Goal: Information Seeking & Learning: Learn about a topic

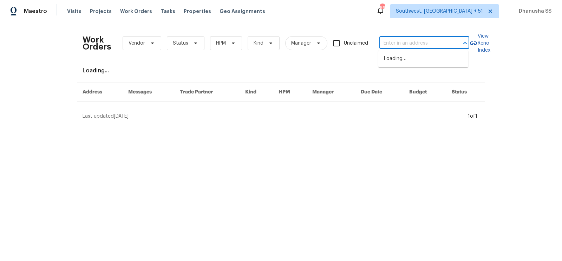
click at [428, 43] on input "text" at bounding box center [414, 43] width 70 height 11
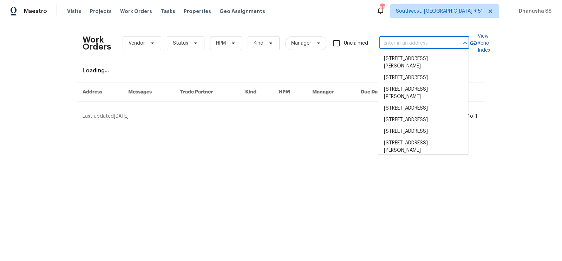
paste input "[STREET_ADDRESS][PERSON_NAME]"
type input "[STREET_ADDRESS][PERSON_NAME]"
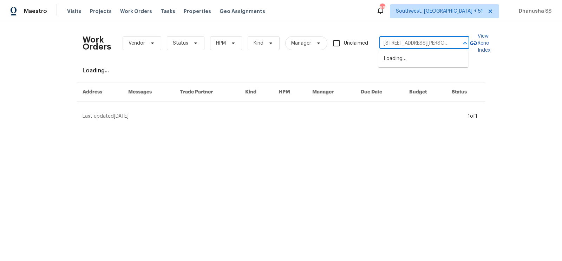
scroll to position [0, 35]
click at [421, 57] on li "[STREET_ADDRESS][PERSON_NAME]" at bounding box center [423, 62] width 90 height 19
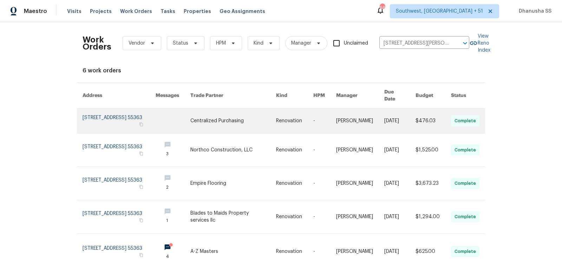
click at [305, 111] on link at bounding box center [294, 121] width 37 height 25
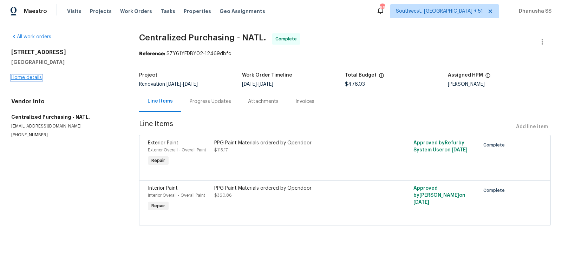
click at [36, 79] on link "Home details" at bounding box center [26, 77] width 31 height 5
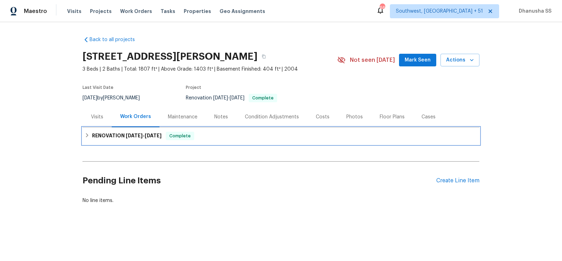
click at [212, 141] on div "RENOVATION [DATE] - [DATE] Complete" at bounding box center [281, 136] width 397 height 17
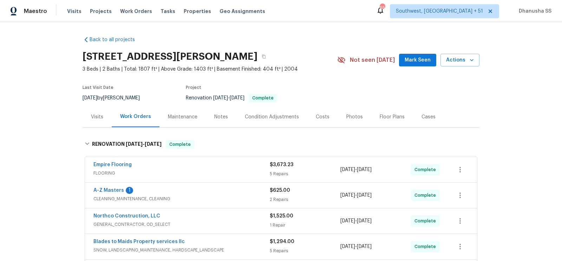
click at [107, 114] on div "Visits" at bounding box center [97, 116] width 29 height 21
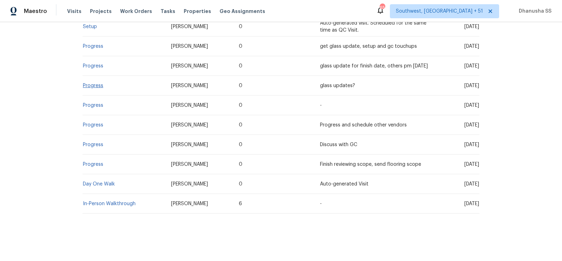
scroll to position [180, 0]
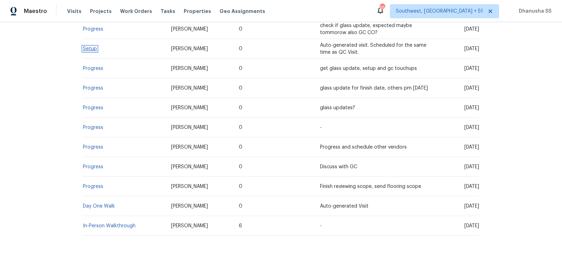
click at [91, 49] on link "Setup" at bounding box center [90, 48] width 14 height 5
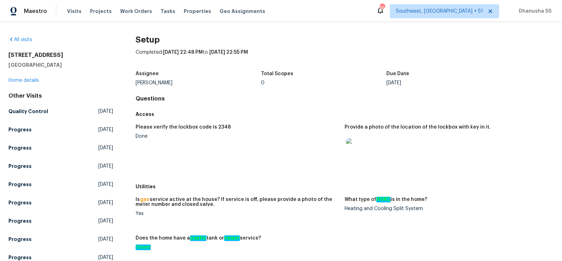
scroll to position [410, 0]
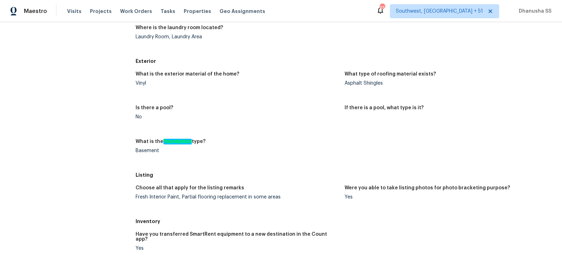
click at [138, 148] on div "Basement" at bounding box center [237, 150] width 203 height 5
copy div "Basement"
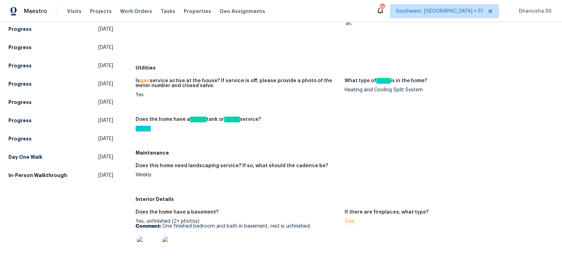
scroll to position [132, 0]
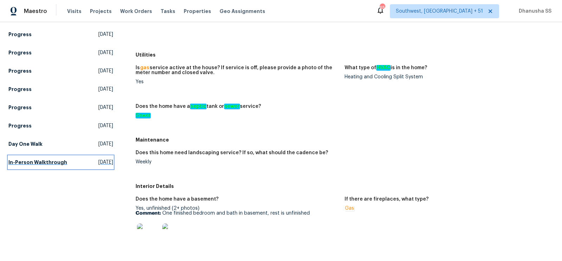
click at [98, 159] on span "[DATE]" at bounding box center [105, 162] width 15 height 7
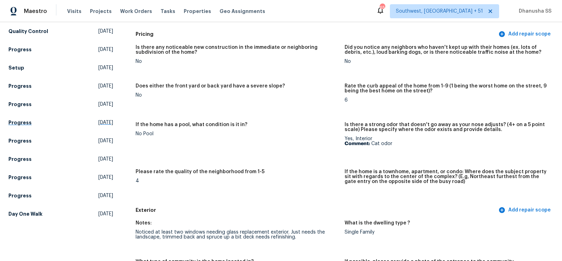
scroll to position [104, 0]
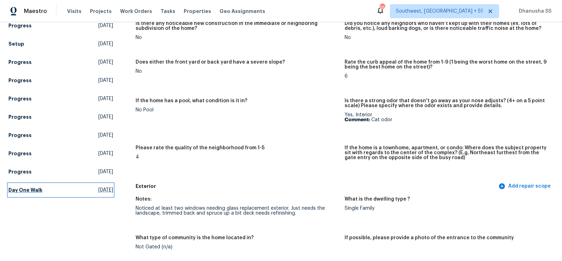
click at [88, 194] on link "Day One Walk [DATE]" at bounding box center [60, 190] width 105 height 13
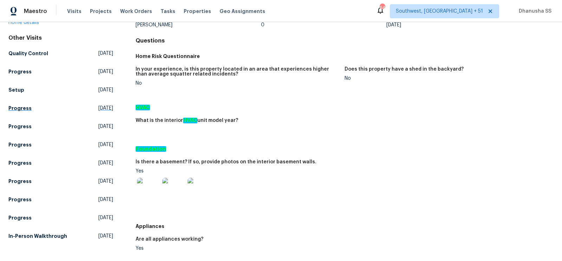
scroll to position [84, 0]
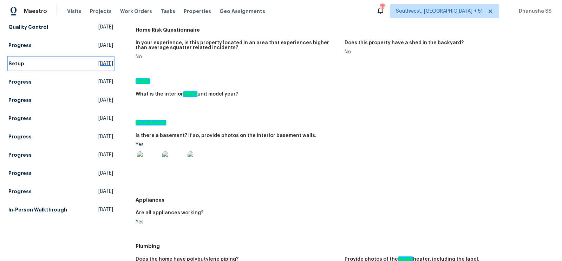
click at [98, 63] on span "[DATE]" at bounding box center [105, 63] width 15 height 7
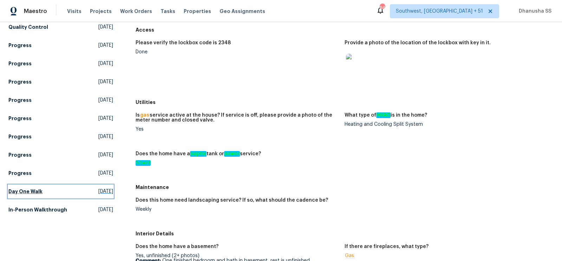
click at [104, 194] on span "[DATE]" at bounding box center [105, 191] width 15 height 7
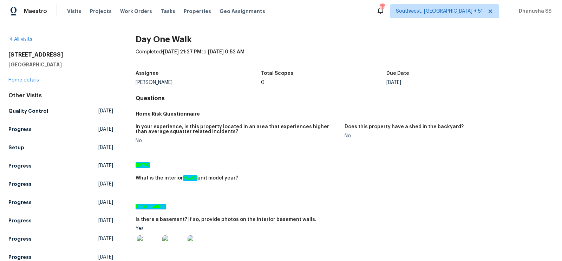
scroll to position [145, 0]
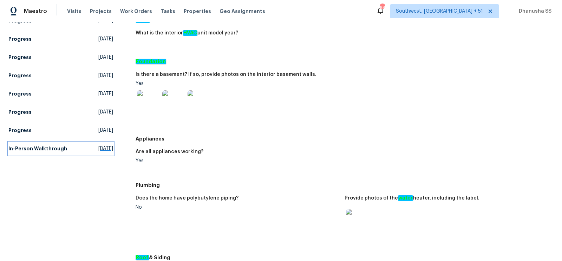
click at [100, 145] on span "[DATE]" at bounding box center [105, 148] width 15 height 7
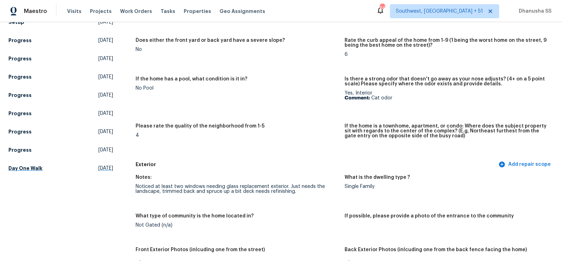
scroll to position [128, 0]
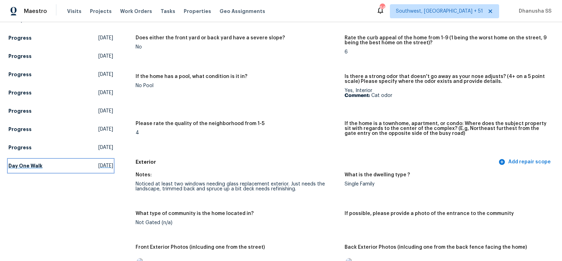
click at [93, 160] on link "Day One Walk [DATE]" at bounding box center [60, 165] width 105 height 13
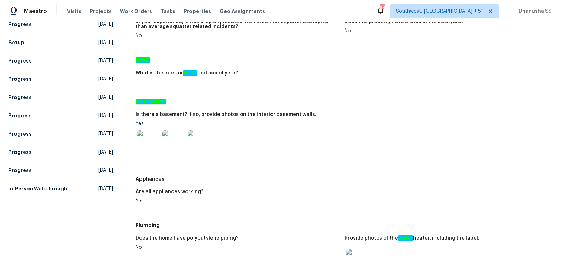
scroll to position [68, 0]
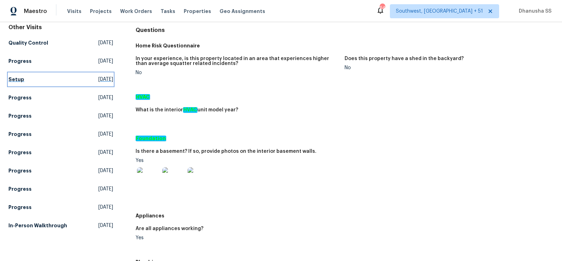
click at [98, 82] on span "[DATE]" at bounding box center [105, 79] width 15 height 7
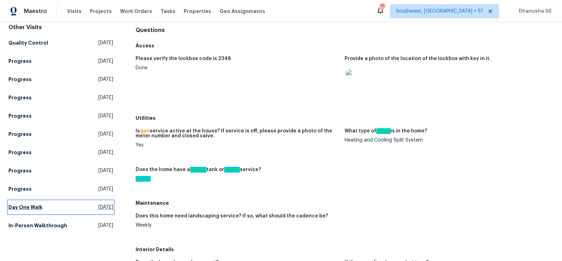
click at [98, 205] on span "[DATE]" at bounding box center [105, 207] width 15 height 7
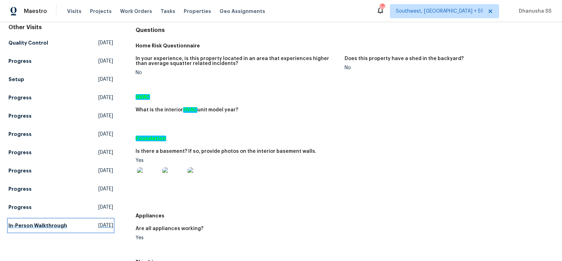
click at [63, 224] on h5 "In-Person Walkthrough" at bounding box center [37, 225] width 59 height 7
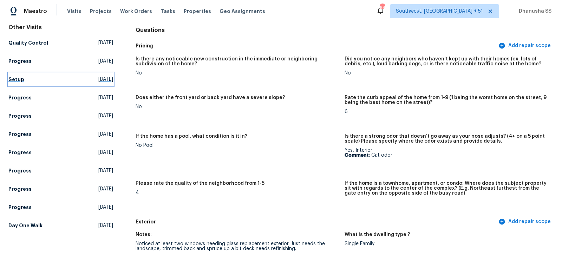
click at [98, 81] on span "[DATE]" at bounding box center [105, 79] width 15 height 7
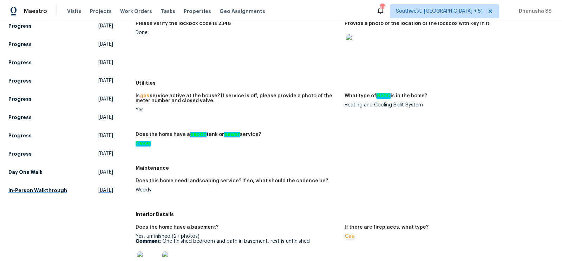
scroll to position [105, 0]
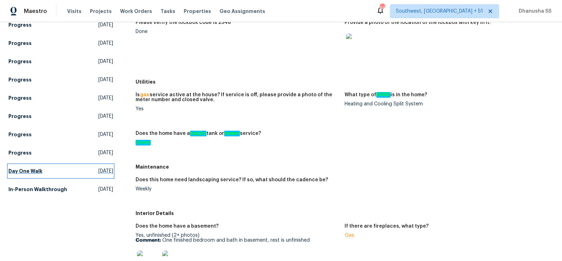
click at [45, 166] on link "Day One Walk [DATE]" at bounding box center [60, 171] width 105 height 13
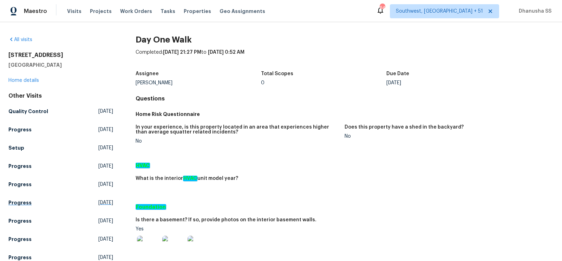
scroll to position [117, 0]
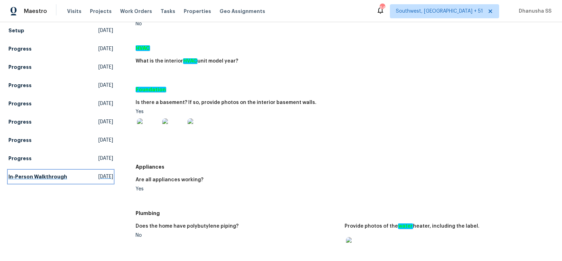
click at [66, 178] on link "In-Person Walkthrough [DATE]" at bounding box center [60, 176] width 105 height 13
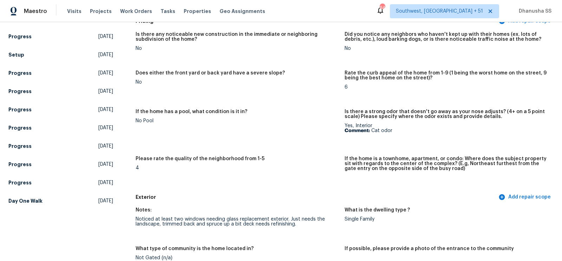
scroll to position [119, 0]
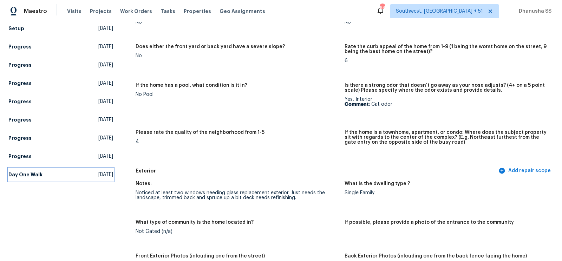
click at [54, 174] on link "Day One Walk [DATE]" at bounding box center [60, 174] width 105 height 13
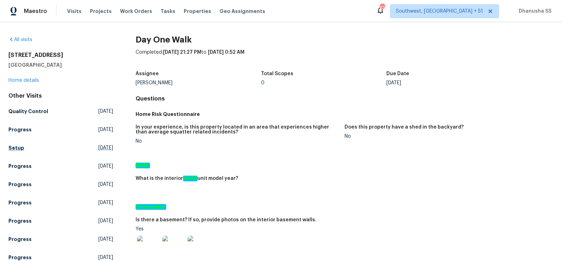
scroll to position [132, 0]
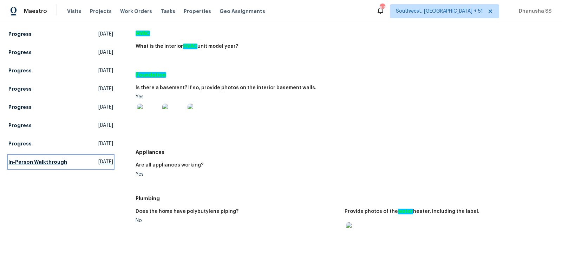
click at [79, 165] on link "In-Person Walkthrough [DATE]" at bounding box center [60, 162] width 105 height 13
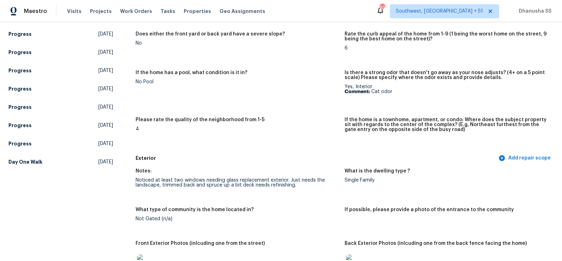
scroll to position [1690, 0]
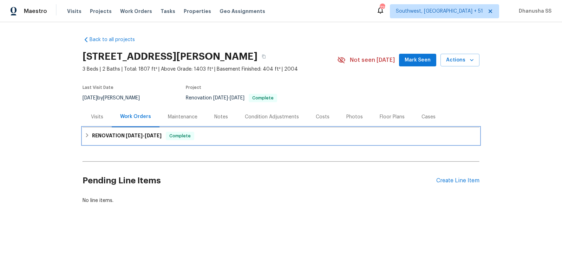
click at [200, 137] on div "RENOVATION [DATE] - [DATE] Complete" at bounding box center [281, 136] width 393 height 8
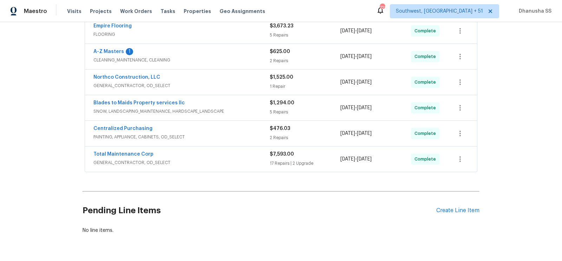
scroll to position [157, 0]
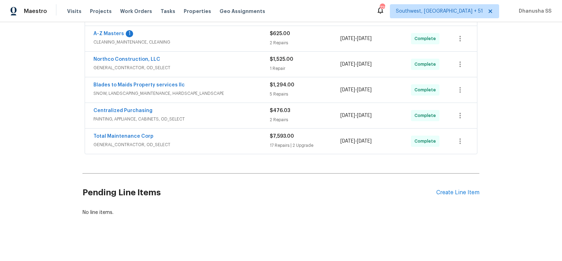
click at [253, 141] on span "GENERAL_CONTRACTOR, OD_SELECT" at bounding box center [181, 144] width 176 height 7
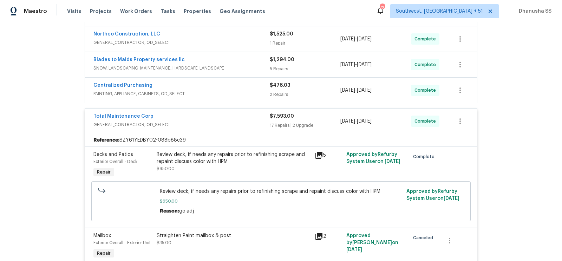
scroll to position [179, 0]
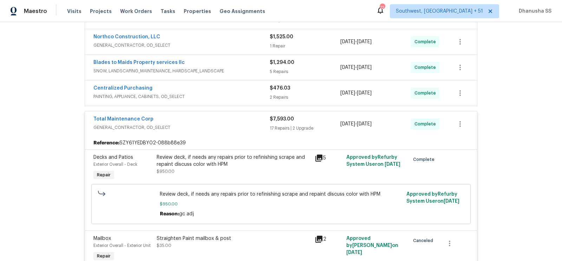
click at [268, 81] on div "Centralized Purchasing PAINTING, APPLIANCE, CABINETS, OD_SELECT $476.03 2 Repai…" at bounding box center [281, 92] width 392 height 25
click at [268, 93] on span "PAINTING, APPLIANCE, CABINETS, OD_SELECT" at bounding box center [181, 96] width 176 height 7
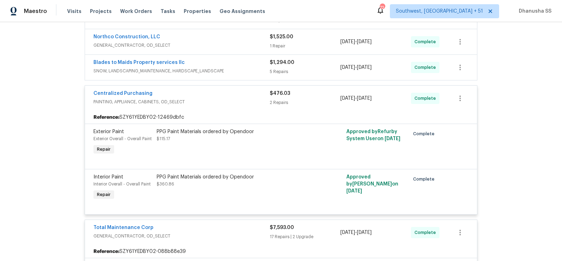
scroll to position [152, 0]
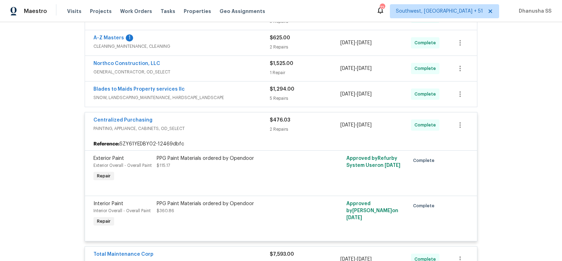
click at [243, 97] on span "SNOW, LANDSCAPING_MAINTENANCE, HARDSCAPE_LANDSCAPE" at bounding box center [181, 97] width 176 height 7
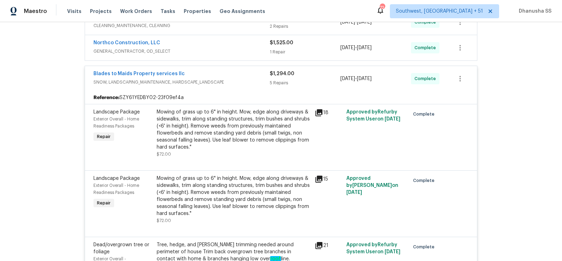
scroll to position [171, 0]
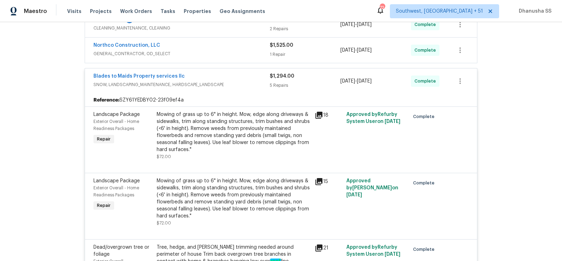
click at [257, 53] on span "GENERAL_CONTRACTOR, OD_SELECT" at bounding box center [181, 53] width 176 height 7
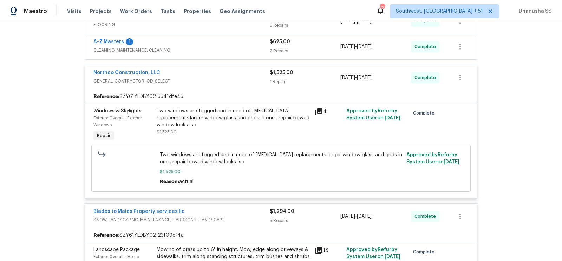
scroll to position [106, 0]
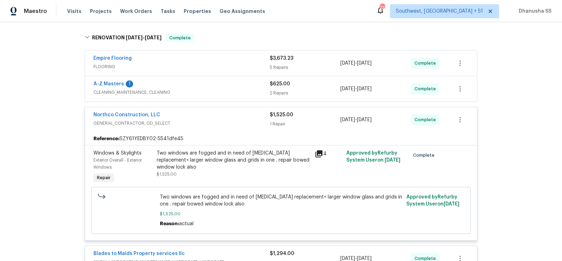
click at [229, 93] on span "CLEANING_MAINTENANCE, CLEANING" at bounding box center [181, 92] width 176 height 7
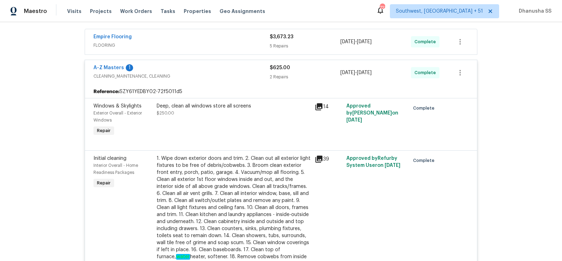
scroll to position [103, 0]
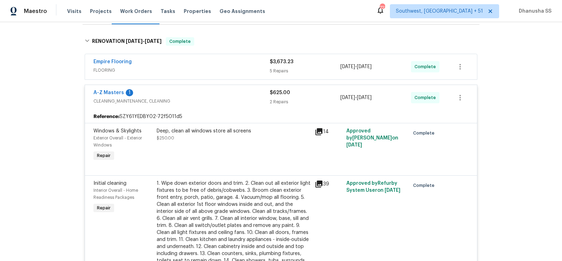
click at [237, 62] on div "Empire Flooring" at bounding box center [181, 62] width 176 height 8
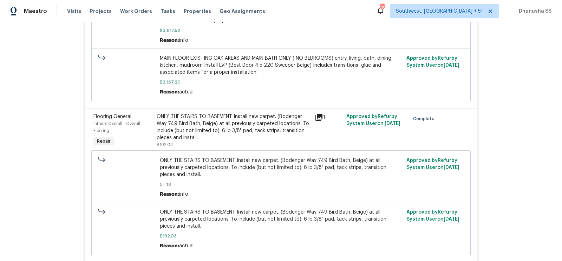
scroll to position [462, 0]
click at [221, 116] on div "ONLY THE STAIRS TO BASEMENT Install new carpet. (Bodenger Way 749 Bird Bath, Be…" at bounding box center [234, 126] width 154 height 28
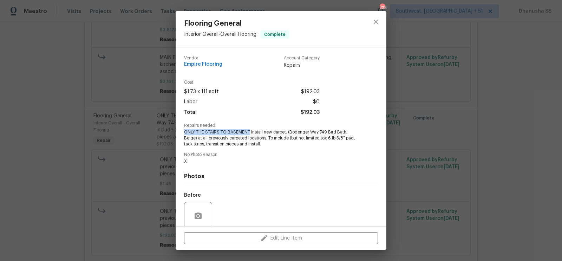
drag, startPoint x: 183, startPoint y: 131, endPoint x: 249, endPoint y: 131, distance: 65.7
click at [249, 131] on div "Vendor Empire Flooring Account Category Repairs Cost $1.73 x 111 sqft $192.03 L…" at bounding box center [281, 136] width 211 height 179
copy span "ONLY THE STAIRS TO BASEMENT"
click at [371, 25] on button "close" at bounding box center [375, 21] width 17 height 17
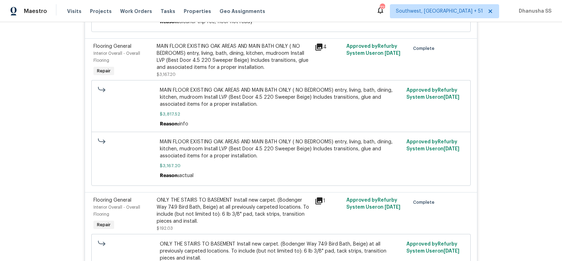
scroll to position [378, 0]
click at [186, 53] on div "MAIN FLOOR EXISTING OAK AREAS AND MAIN BATH ONLY ( NO BEDROOMS) entry, living, …" at bounding box center [234, 57] width 154 height 28
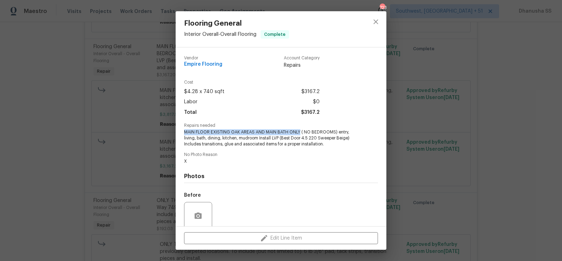
drag, startPoint x: 184, startPoint y: 131, endPoint x: 299, endPoint y: 130, distance: 115.2
click at [299, 130] on span "MAIN FLOOR EXISTING OAK AREAS AND MAIN BATH ONLY ( NO BEDROOMS) entry, living, …" at bounding box center [271, 138] width 175 height 18
copy span "MAIN FLOOR EXISTING OAK AREAS AND MAIN BATH ONLY"
drag, startPoint x: 336, startPoint y: 132, endPoint x: 368, endPoint y: 130, distance: 32.7
click at [368, 130] on div "Repairs needed MAIN FLOOR EXISTING OAK AREAS AND MAIN BATH ONLY ( NO BEDROOMS) …" at bounding box center [281, 135] width 194 height 24
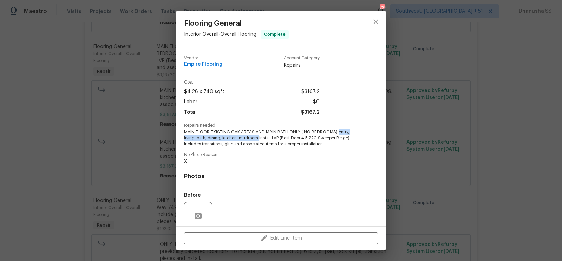
drag, startPoint x: 336, startPoint y: 131, endPoint x: 261, endPoint y: 139, distance: 75.9
click at [261, 139] on span "MAIN FLOOR EXISTING OAK AREAS AND MAIN BATH ONLY ( NO BEDROOMS) entry, living, …" at bounding box center [271, 138] width 175 height 18
copy span "entry, living, bath, dining, kitchen, mudroom"
click at [381, 24] on button "close" at bounding box center [375, 21] width 17 height 17
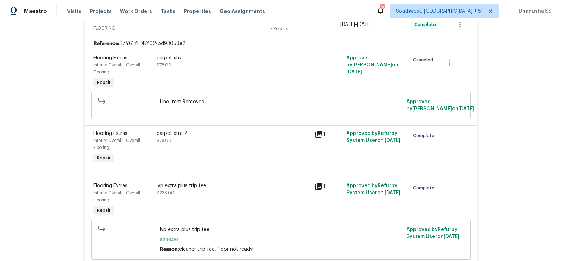
scroll to position [131, 0]
